Goal: Find specific page/section: Find specific page/section

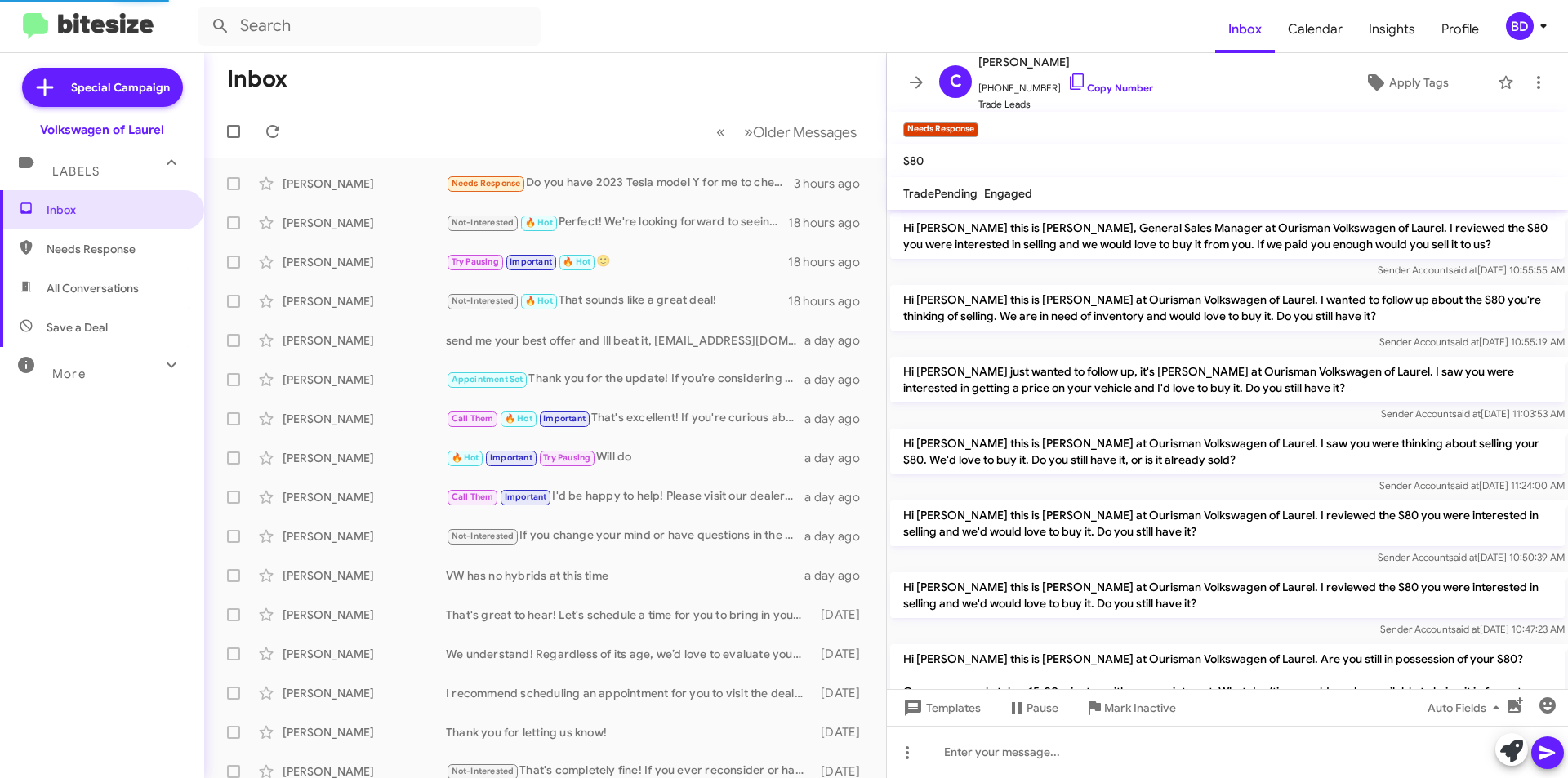
scroll to position [519, 0]
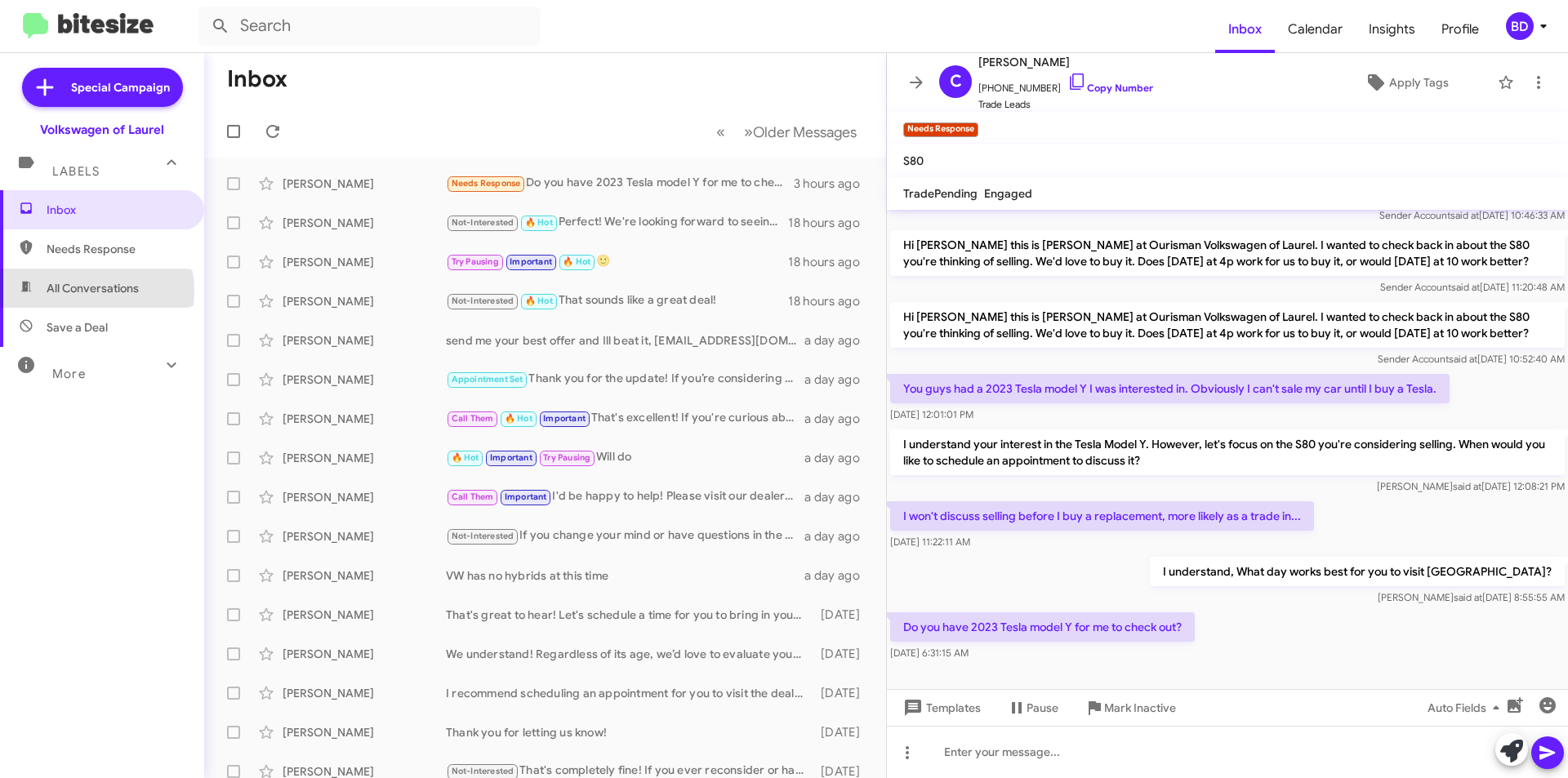
click at [83, 292] on span "All Conversations" at bounding box center [92, 287] width 92 height 16
type input "in:all-conversations"
